Goal: Task Accomplishment & Management: Complete application form

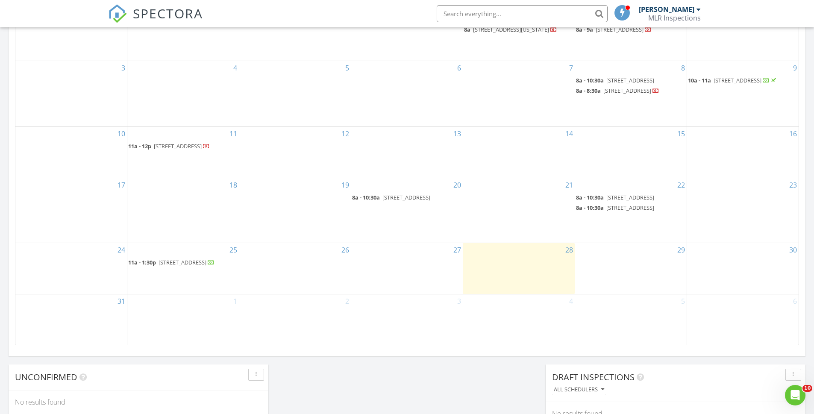
click at [181, 266] on span "120 Cypress Club Dr 225, Pompano Beach 33060" at bounding box center [183, 263] width 48 height 8
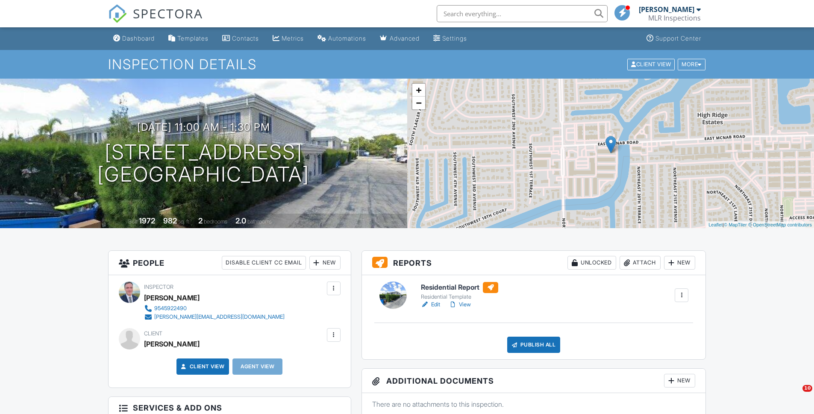
click at [664, 264] on div "New" at bounding box center [679, 263] width 31 height 14
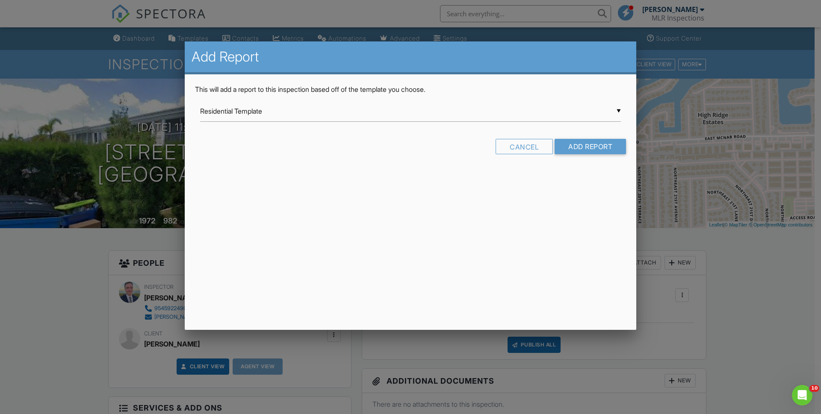
click at [343, 118] on div "▼ Residential Template Residential Template Room-by-Room Residential Template F…" at bounding box center [410, 111] width 421 height 21
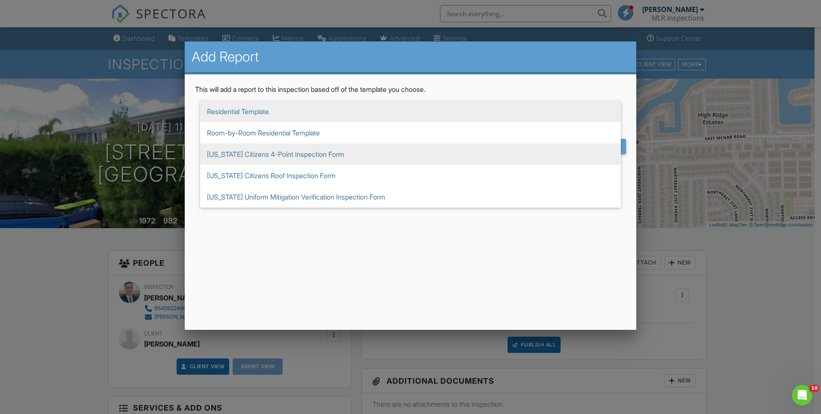
click at [340, 157] on span "[US_STATE] Citizens 4-Point Inspection Form" at bounding box center [410, 154] width 421 height 21
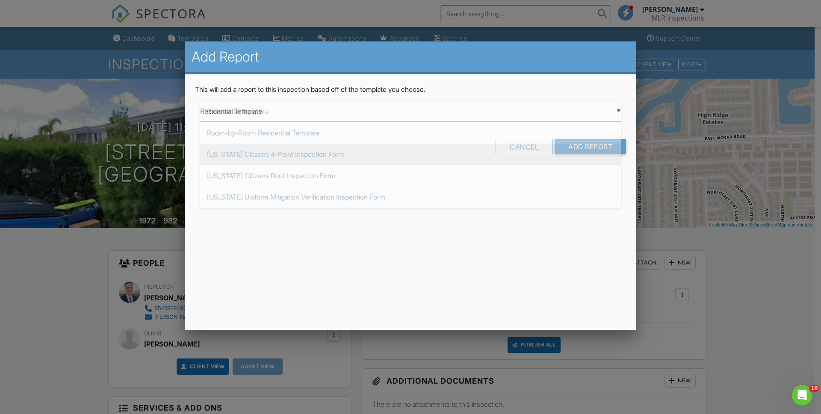
type input "[US_STATE] Citizens 4-Point Inspection Form"
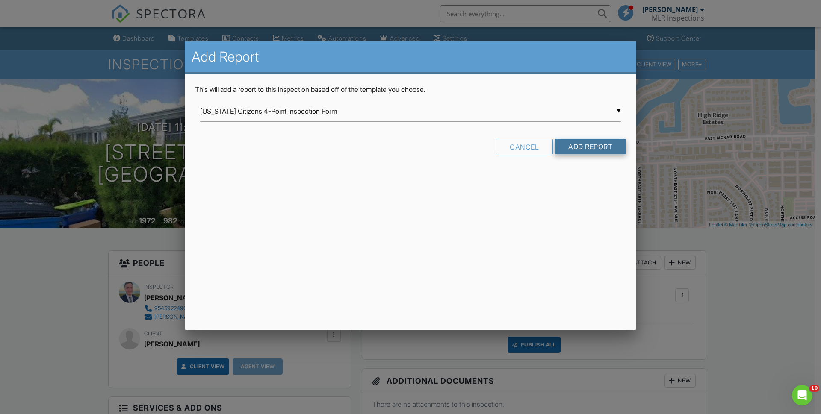
click at [597, 153] on input "Add Report" at bounding box center [589, 146] width 71 height 15
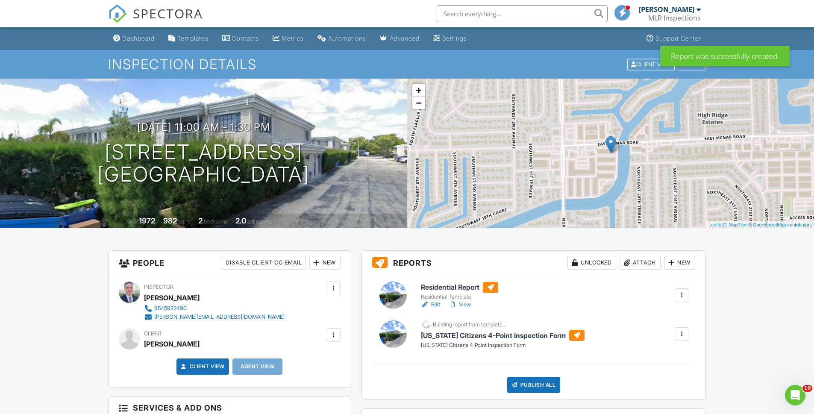
click at [677, 266] on div "New" at bounding box center [679, 263] width 31 height 14
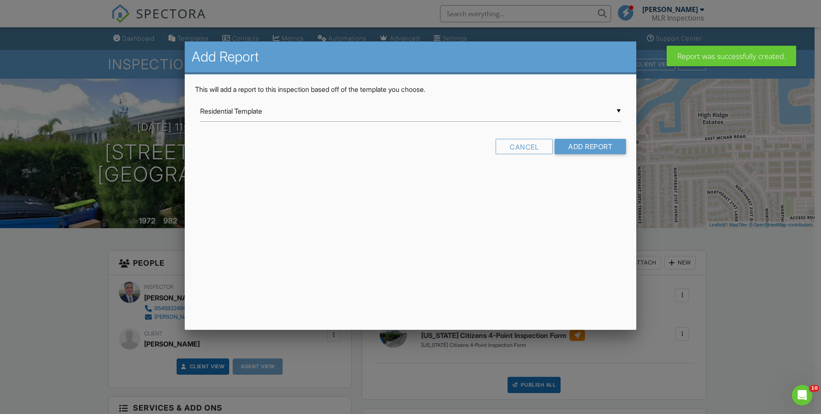
click at [426, 113] on div "▼ Residential Template Residential Template Room-by-Room Residential Template F…" at bounding box center [410, 111] width 421 height 21
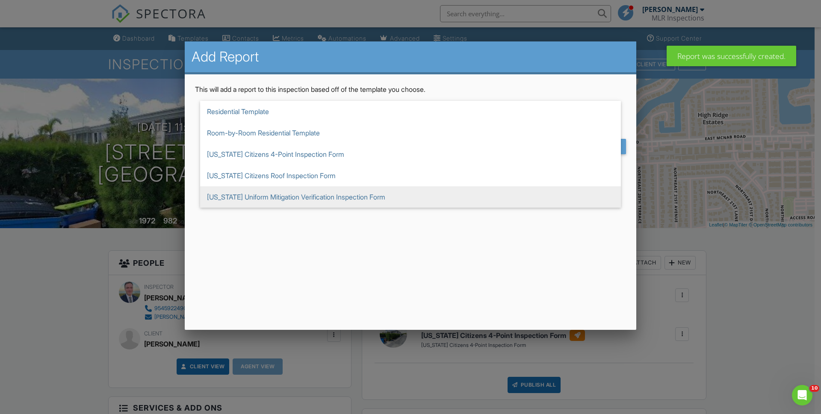
click at [425, 200] on span "[US_STATE] Uniform Mitigation Verification Inspection Form" at bounding box center [410, 196] width 421 height 21
type input "[US_STATE] Uniform Mitigation Verification Inspection Form"
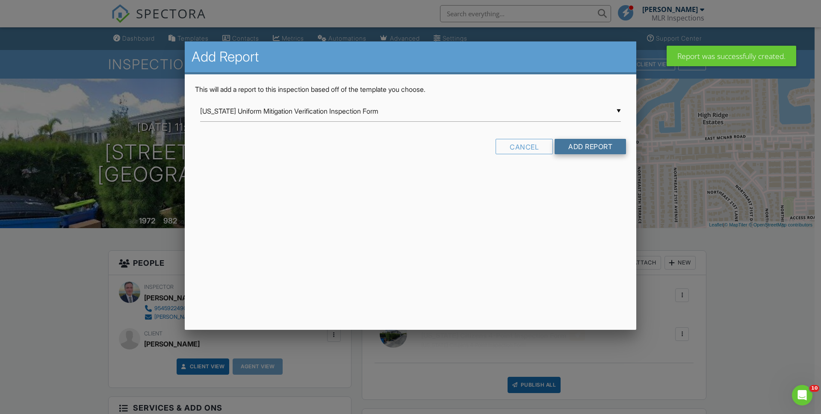
click at [581, 148] on input "Add Report" at bounding box center [589, 146] width 71 height 15
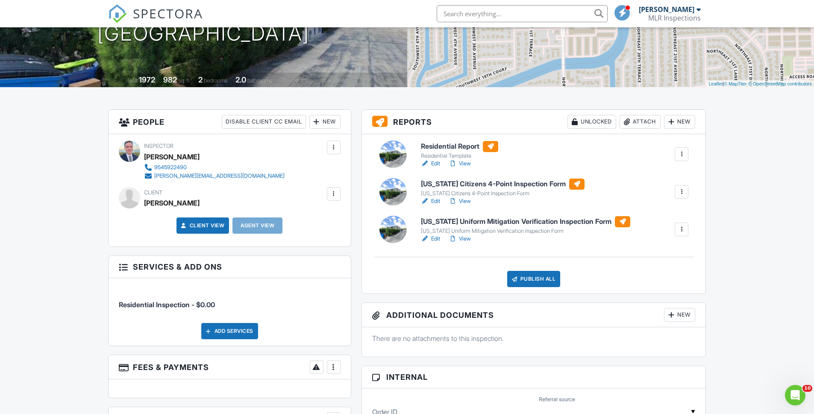
click at [434, 200] on link "Edit" at bounding box center [430, 201] width 19 height 9
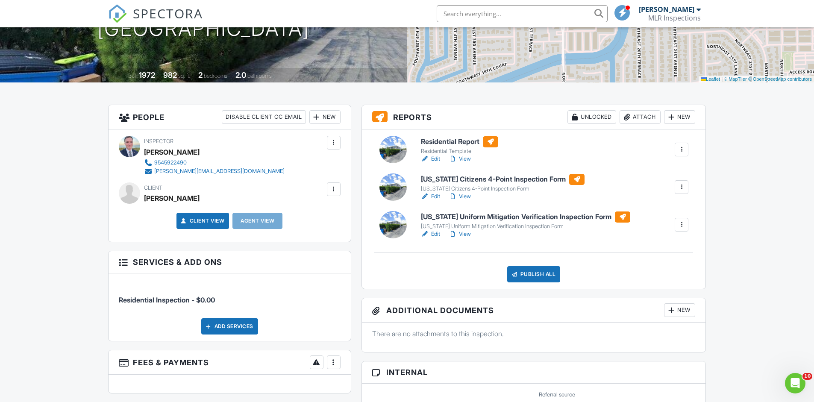
click at [458, 196] on link "View" at bounding box center [460, 196] width 22 height 9
click at [431, 195] on link "Edit" at bounding box center [430, 196] width 19 height 9
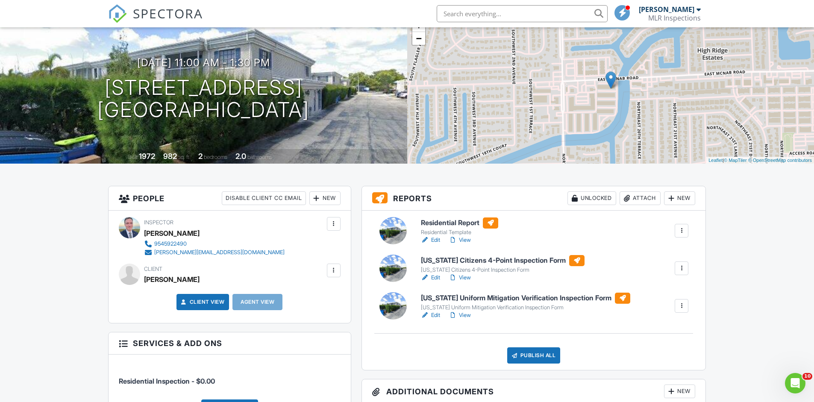
click at [465, 278] on link "View" at bounding box center [460, 278] width 22 height 9
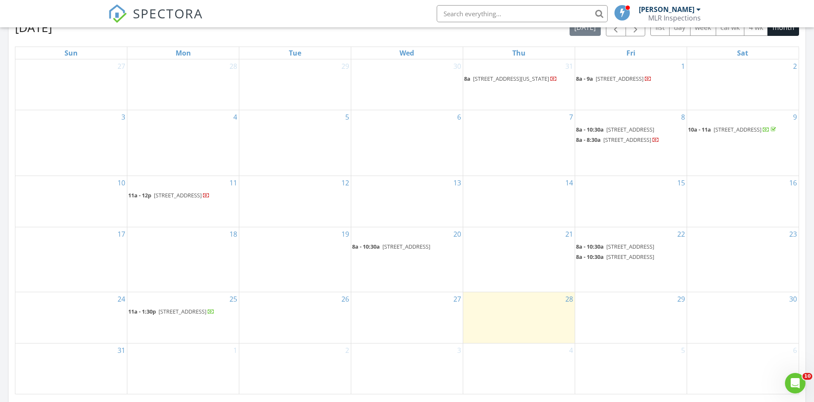
scroll to position [399, 0]
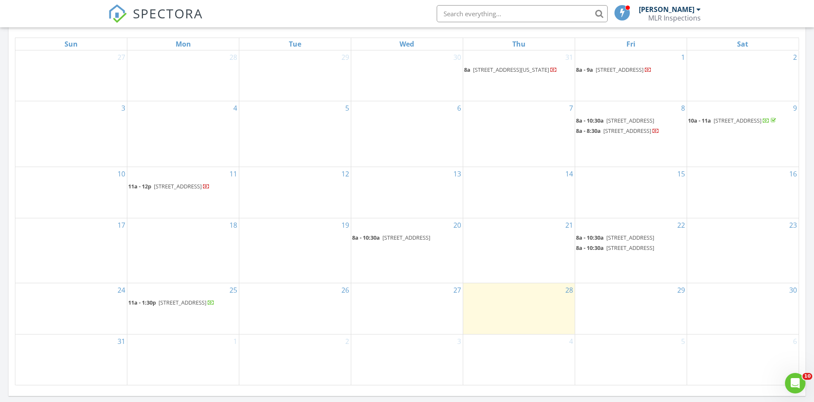
click at [187, 306] on span "120 Cypress Club Dr 225, Pompano Beach 33060" at bounding box center [183, 303] width 48 height 8
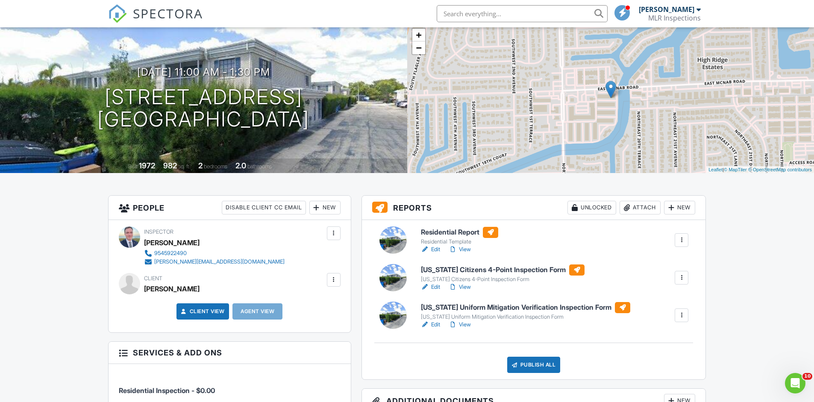
click at [433, 324] on link "Edit" at bounding box center [430, 325] width 19 height 9
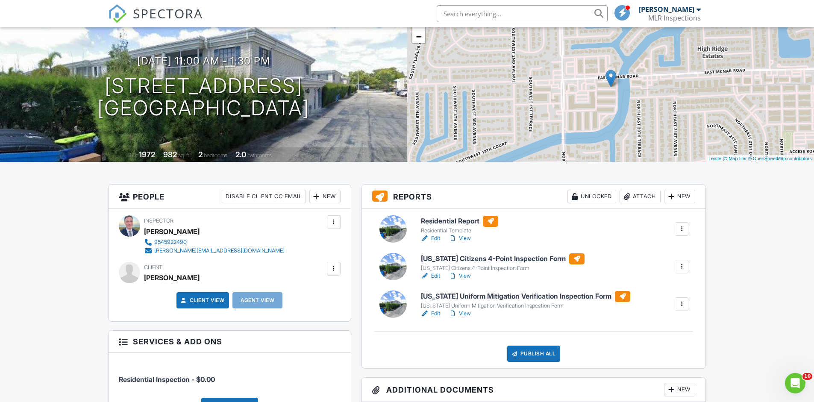
click at [465, 313] on link "View" at bounding box center [460, 313] width 22 height 9
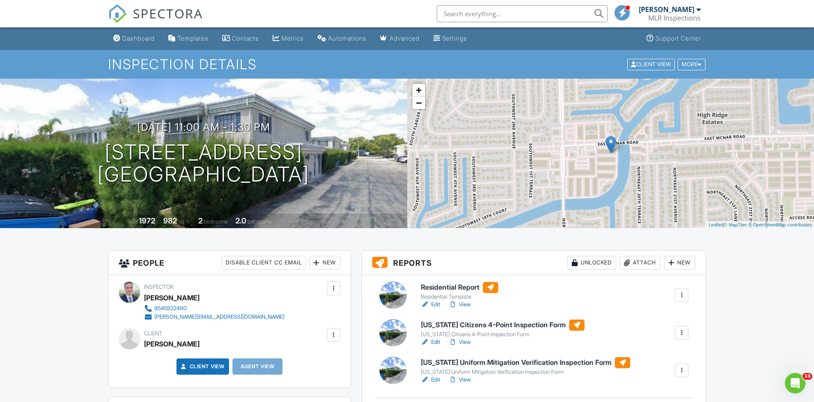
click at [465, 380] on link "View" at bounding box center [460, 380] width 22 height 9
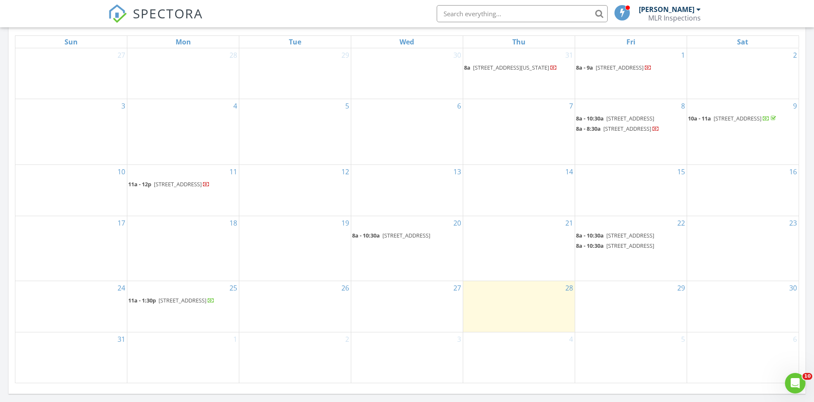
click at [405, 298] on div "27" at bounding box center [407, 306] width 112 height 50
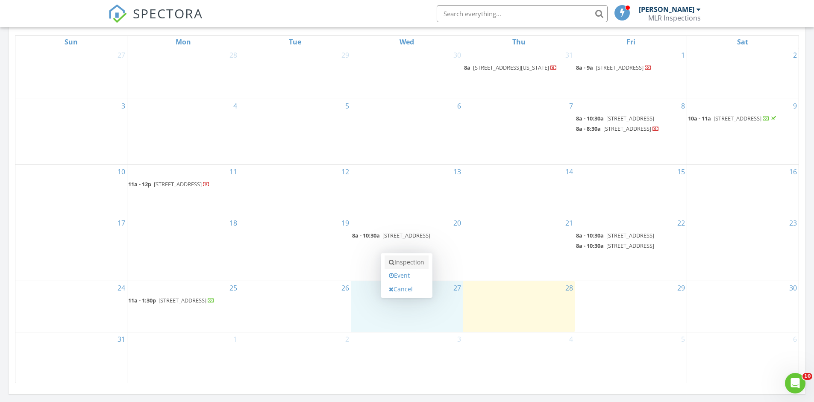
click at [408, 265] on link "Inspection" at bounding box center [407, 263] width 44 height 14
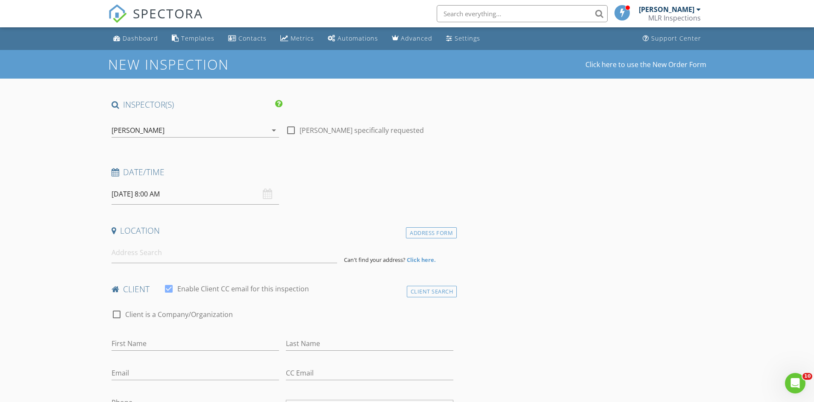
click at [266, 194] on div "[DATE] 8:00 AM" at bounding box center [196, 194] width 168 height 21
click at [266, 193] on div "[DATE] 8:00 AM" at bounding box center [196, 194] width 168 height 21
click at [173, 191] on input "[DATE] 8:00 AM" at bounding box center [196, 194] width 168 height 21
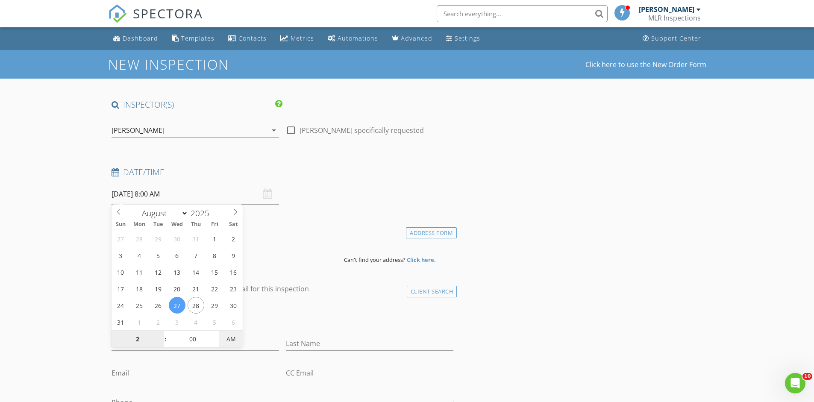
type input "02"
type input "[DATE] 2:00 PM"
click at [240, 336] on span "AM" at bounding box center [231, 339] width 24 height 17
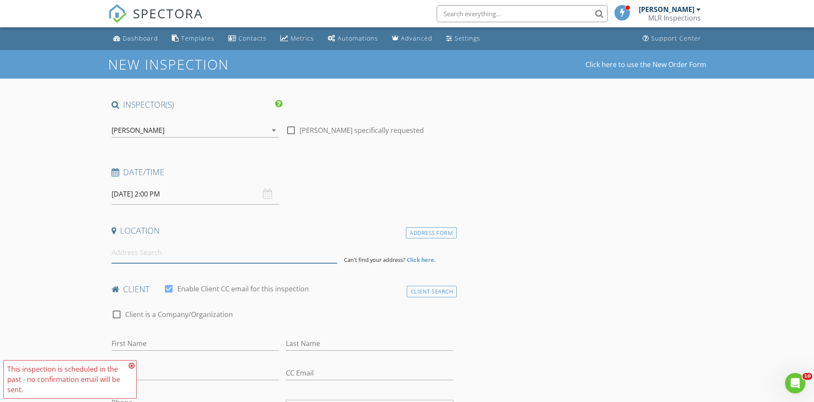
click at [161, 253] on input at bounding box center [225, 252] width 226 height 21
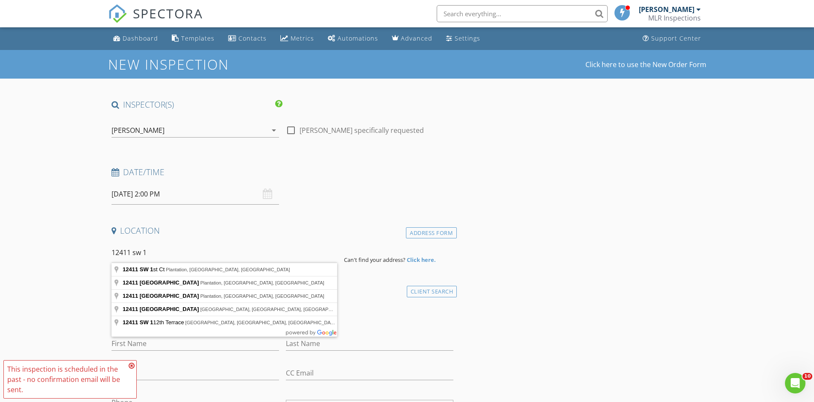
type input "12411 SW 1st Ct, Plantation, FL, USA"
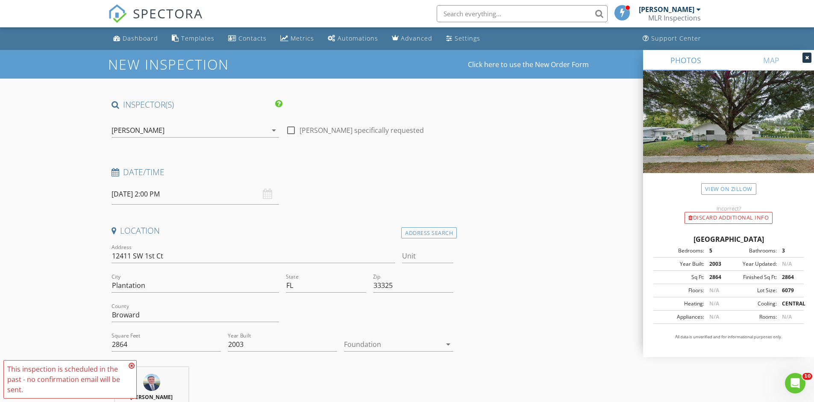
click at [131, 365] on icon at bounding box center [132, 365] width 6 height 7
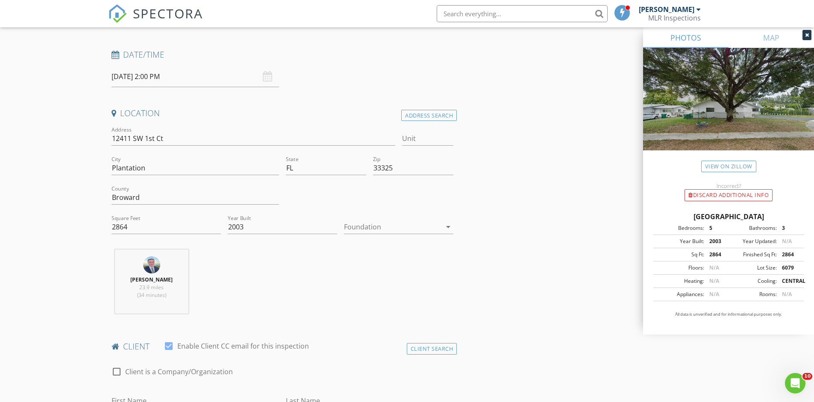
scroll to position [131, 0]
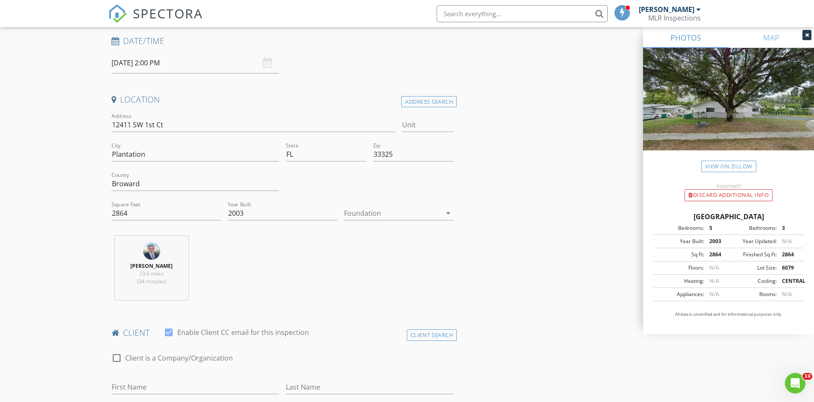
click at [409, 207] on div at bounding box center [392, 213] width 97 height 14
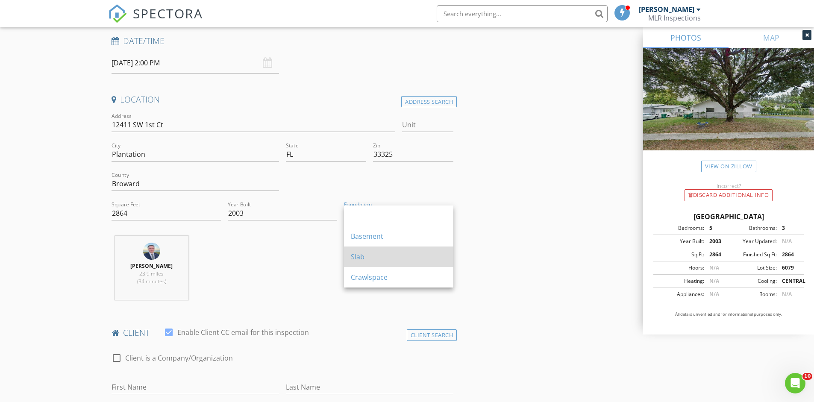
click at [399, 262] on div "Slab" at bounding box center [399, 257] width 96 height 21
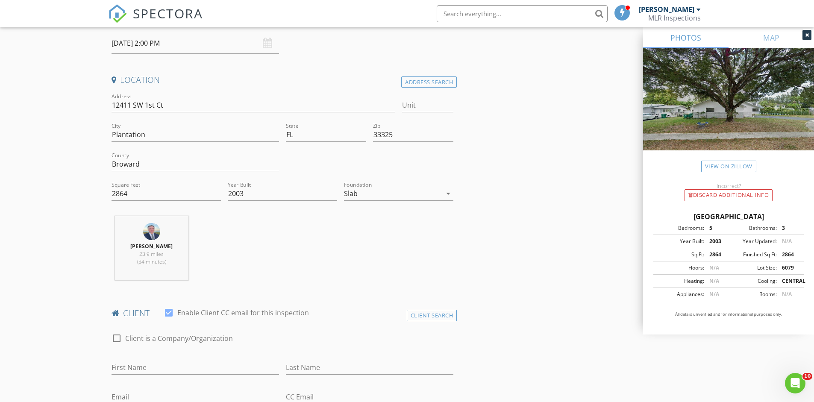
scroll to position [321, 0]
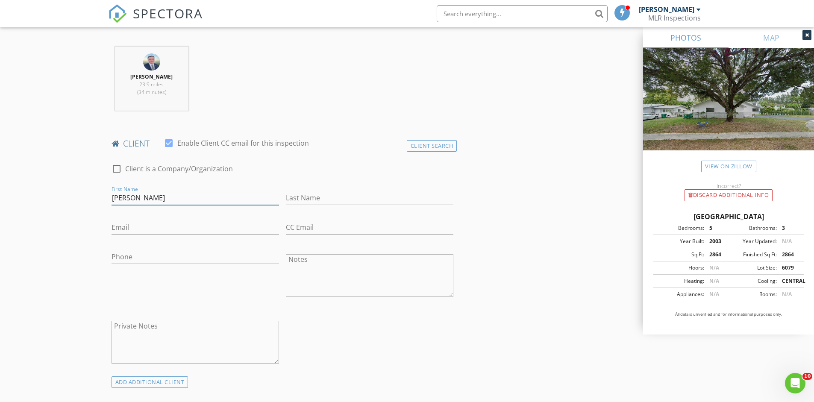
type input "[PERSON_NAME]"
type input "[EMAIL_ADDRESS][DOMAIN_NAME]"
click at [374, 218] on div "CC Email" at bounding box center [370, 229] width 168 height 28
click at [265, 310] on div "check_box_outline_blank Client is a Company/Organization First Name Jon Last Na…" at bounding box center [282, 267] width 349 height 224
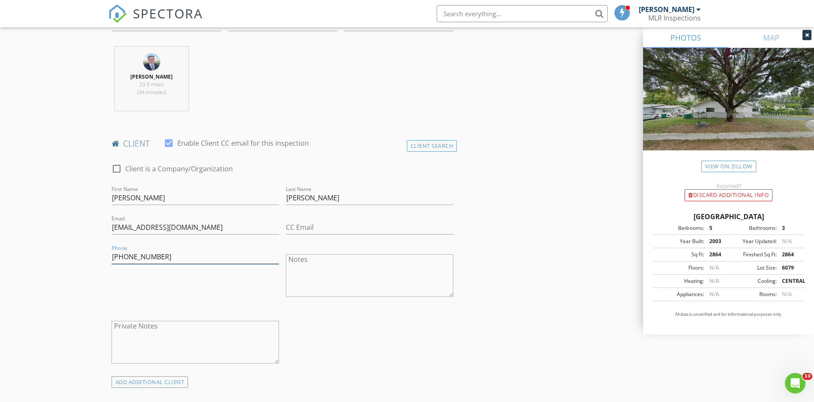
type input "[PHONE_NUMBER]"
click at [411, 354] on div "check_box_outline_blank Client is a Company/Organization First Name Jon Last Na…" at bounding box center [282, 265] width 349 height 221
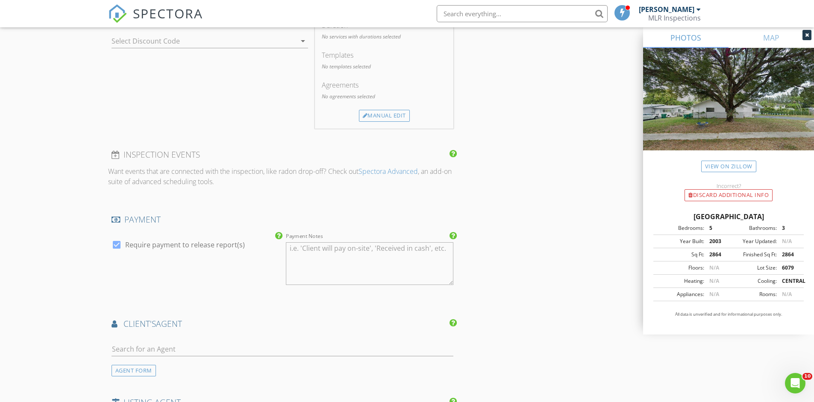
scroll to position [565, 0]
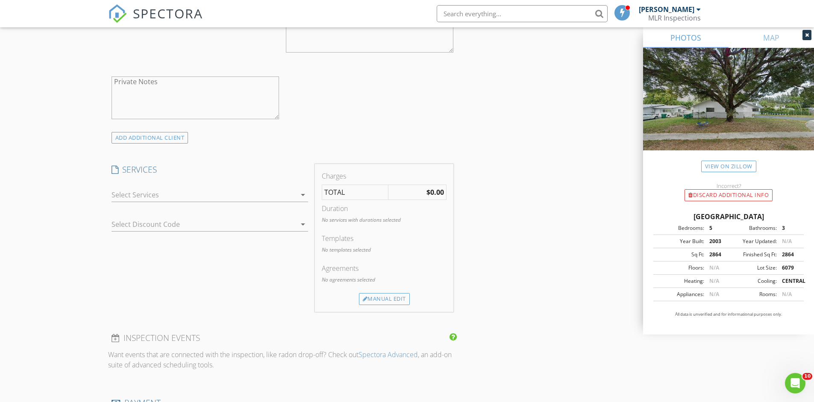
click at [182, 194] on div at bounding box center [204, 195] width 185 height 14
click at [229, 333] on h4 "INSPECTION EVENTS" at bounding box center [283, 338] width 342 height 11
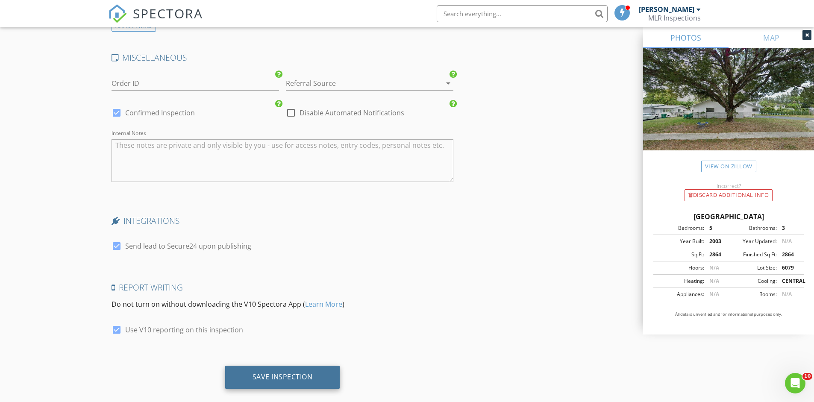
scroll to position [1182, 0]
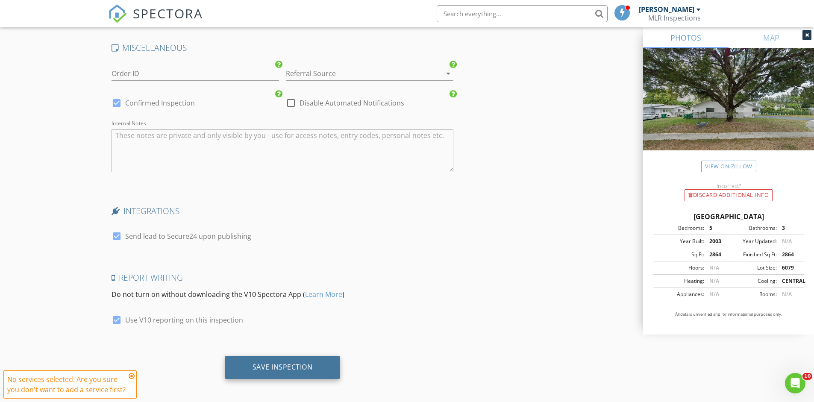
click at [297, 368] on div "Save Inspection" at bounding box center [283, 367] width 60 height 9
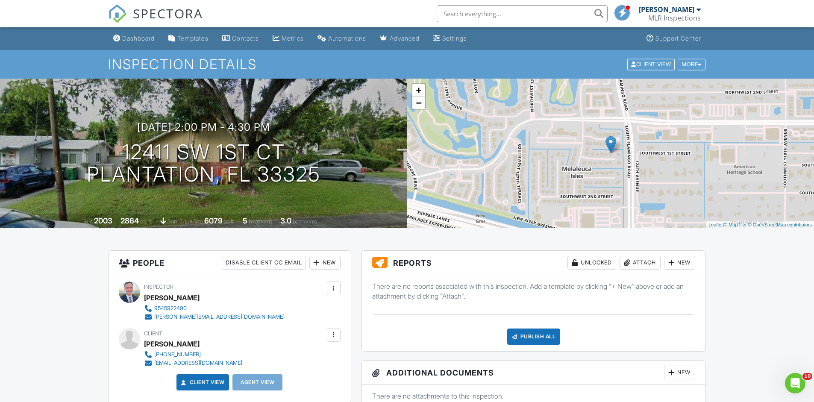
click at [677, 265] on div "New" at bounding box center [679, 263] width 31 height 14
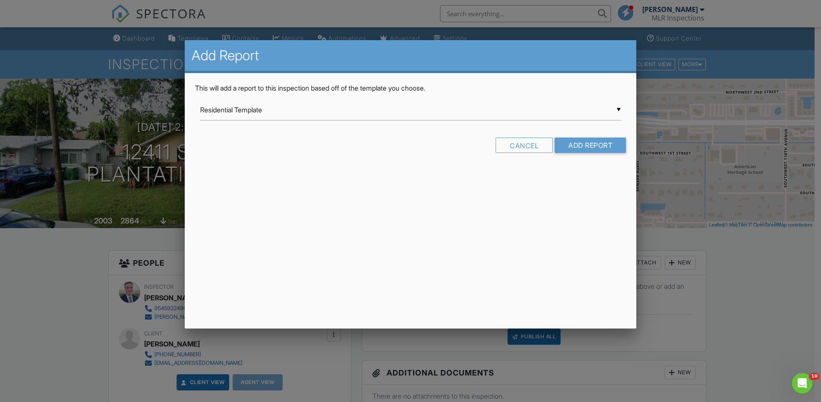
click at [290, 113] on div "▼ Residential Template Residential Template Room-by-Room Residential Template […" at bounding box center [410, 110] width 421 height 21
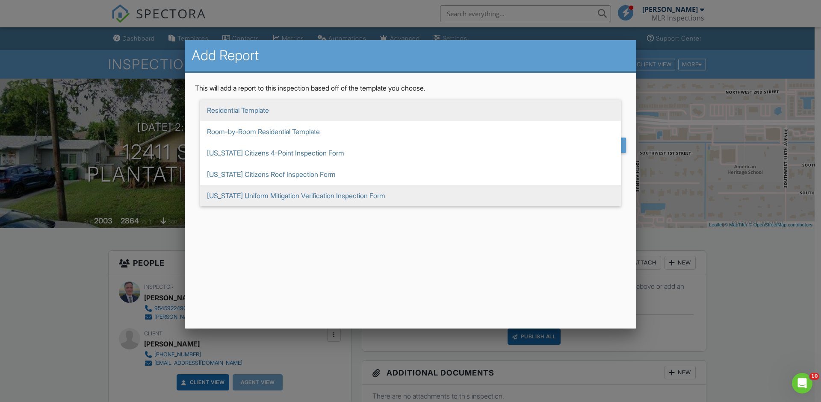
click at [307, 193] on span "[US_STATE] Uniform Mitigation Verification Inspection Form" at bounding box center [410, 195] width 421 height 21
type input "[US_STATE] Uniform Mitigation Verification Inspection Form"
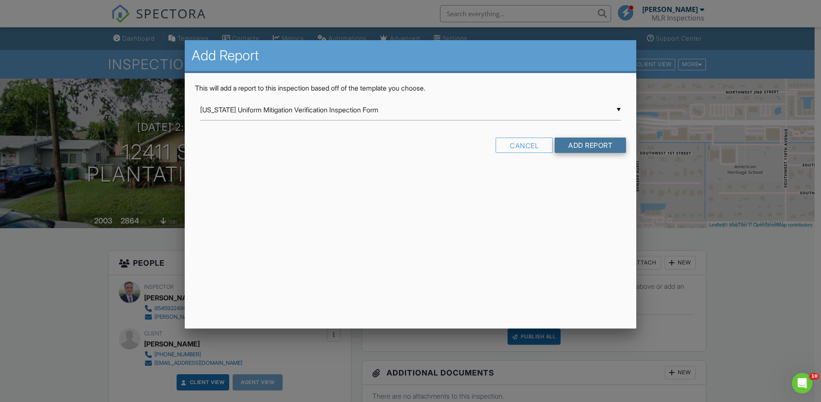
click at [588, 141] on input "Add Report" at bounding box center [589, 145] width 71 height 15
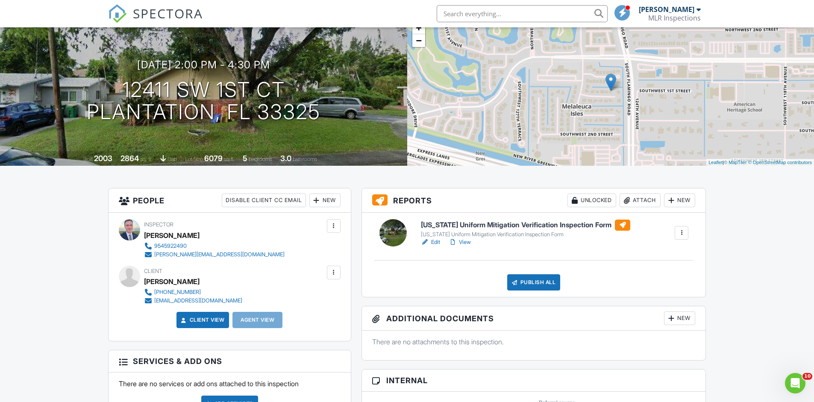
click at [440, 244] on link "Edit" at bounding box center [430, 242] width 19 height 9
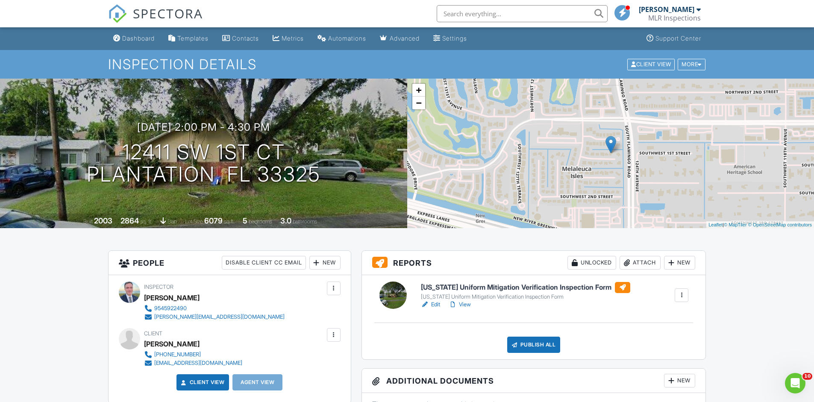
click at [466, 303] on link "View" at bounding box center [460, 304] width 22 height 9
